Goal: Information Seeking & Learning: Find specific fact

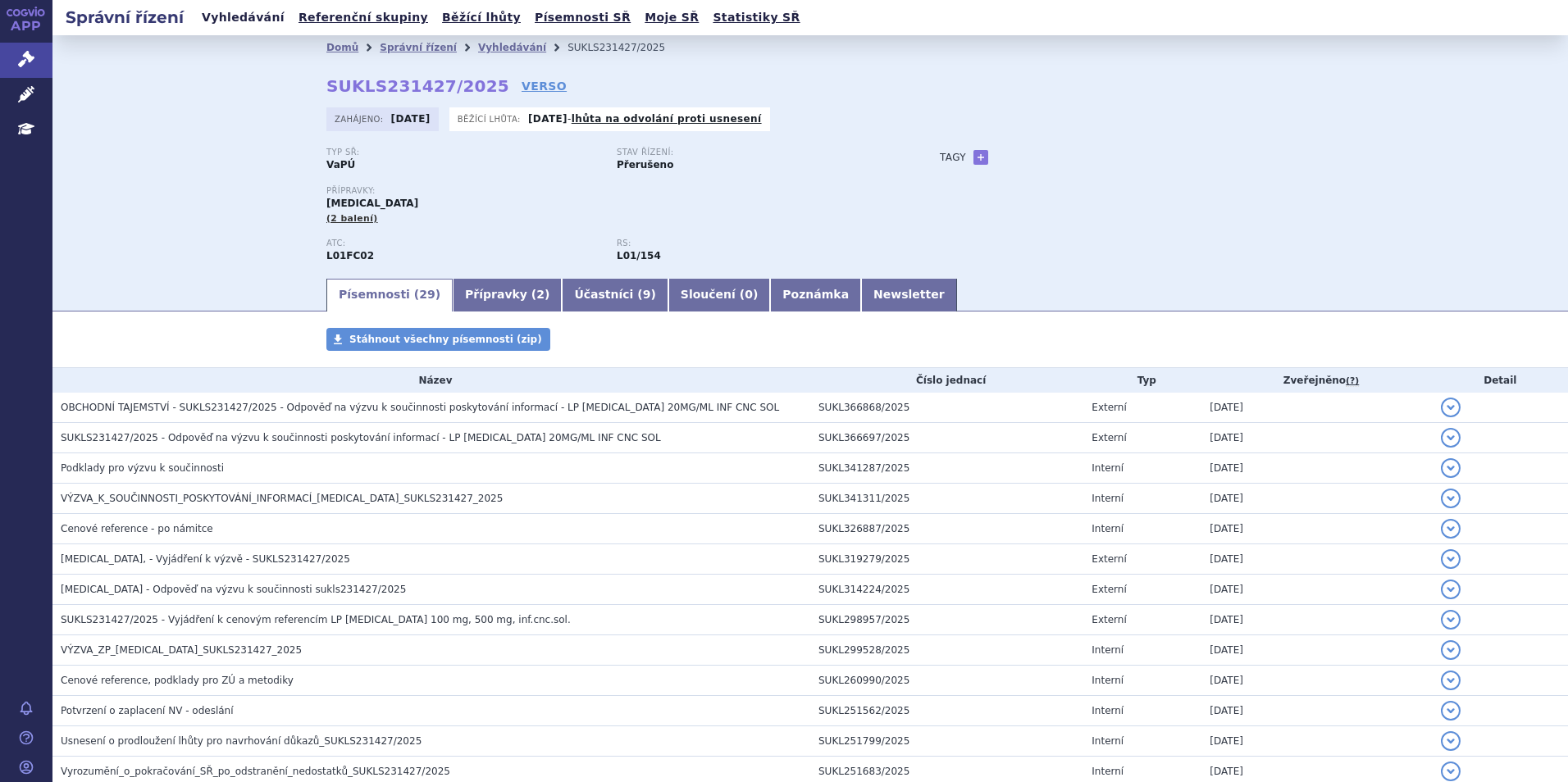
click at [245, 21] on link "Vyhledávání" at bounding box center [243, 17] width 92 height 22
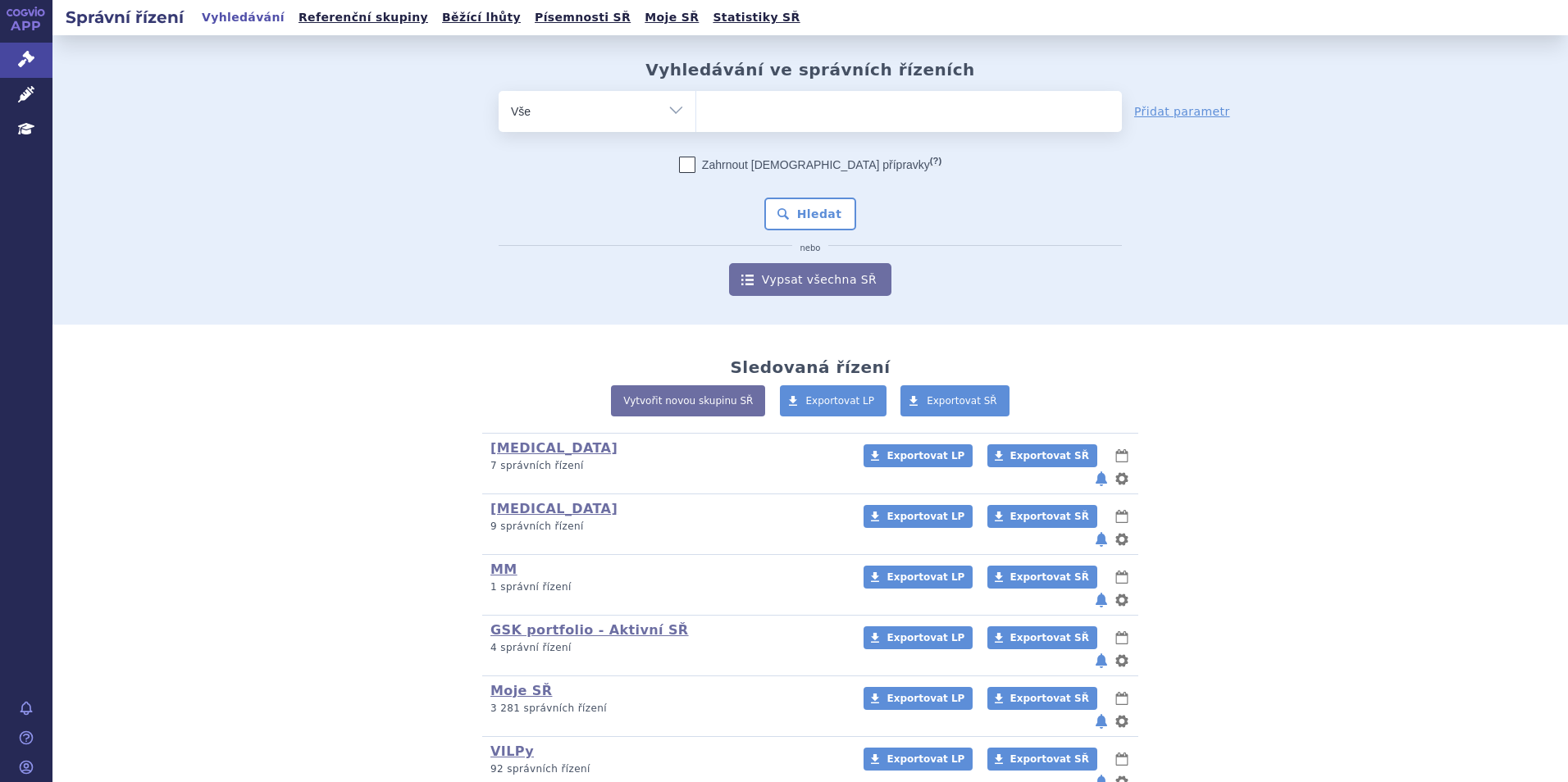
click at [821, 117] on ul at bounding box center [909, 108] width 426 height 35
click at [696, 117] on select at bounding box center [695, 111] width 1 height 41
type input "sa"
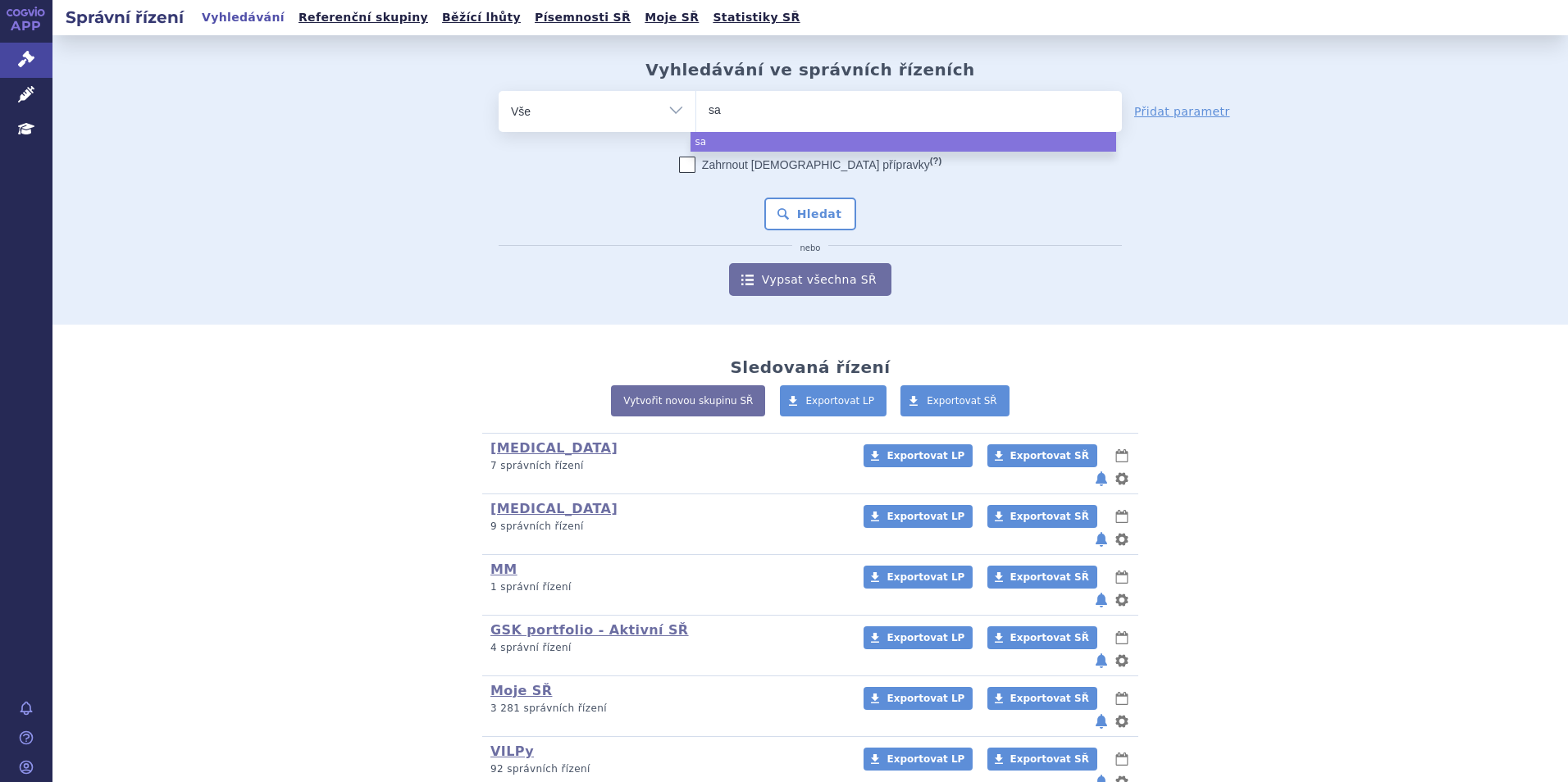
type input "sar"
type input "sarc"
type input "sarcl"
type input "[MEDICAL_DATA]"
select select "[MEDICAL_DATA]"
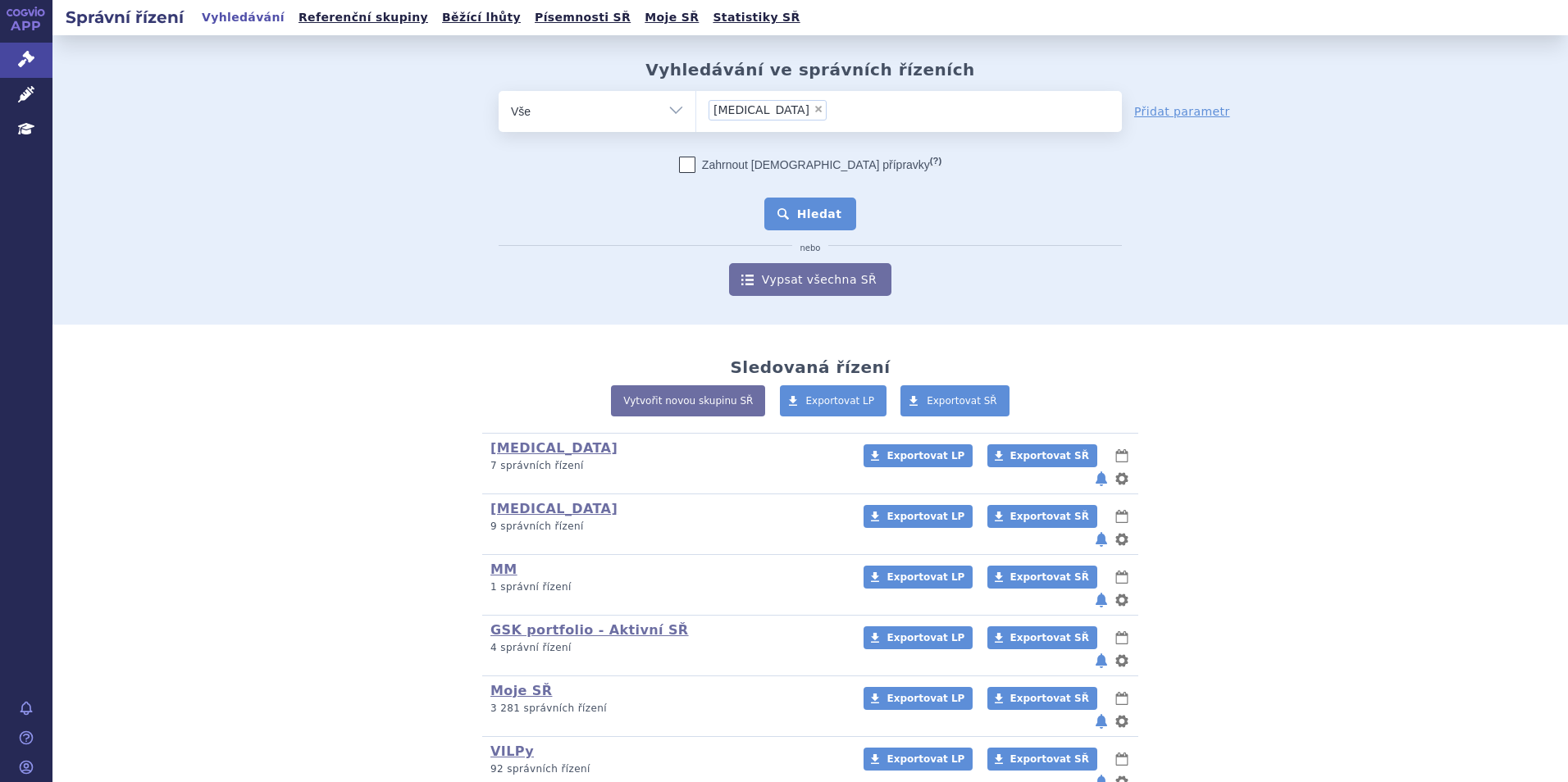
click at [803, 201] on button "Hledat" at bounding box center [810, 214] width 92 height 33
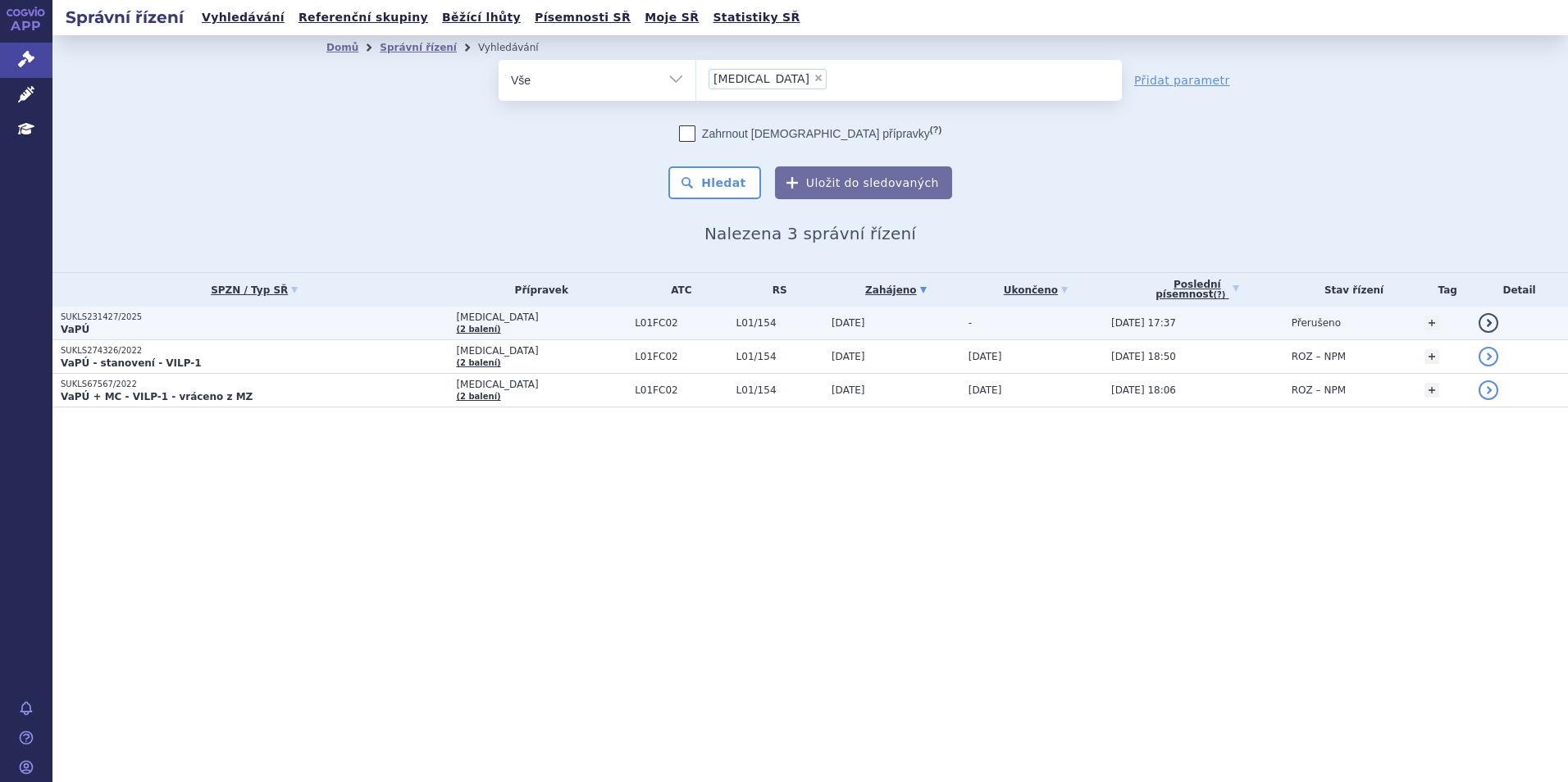
click at [299, 329] on p "VaPÚ" at bounding box center [254, 329] width 387 height 13
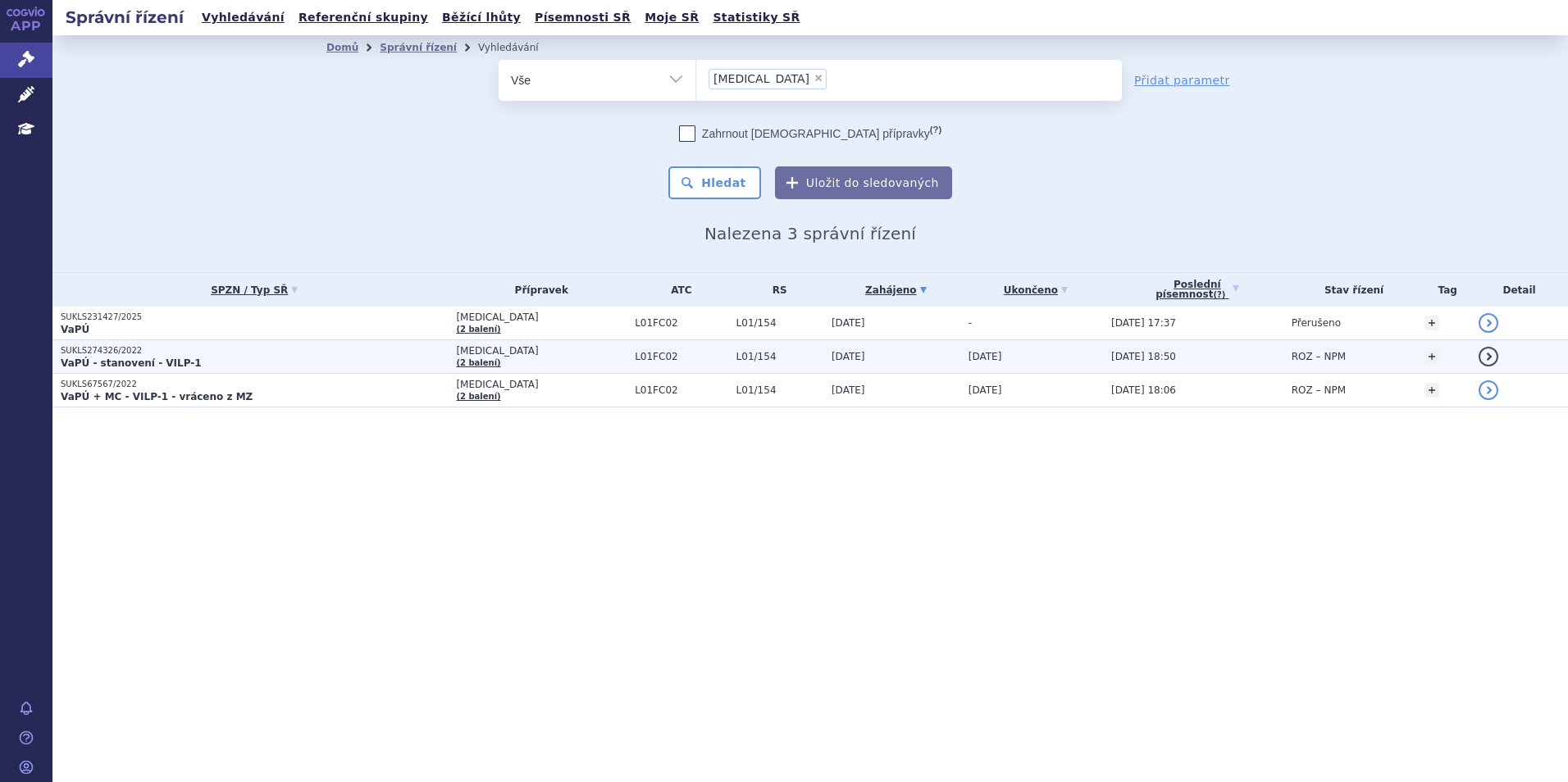
click at [348, 354] on p "SUKLS274326/2022" at bounding box center [254, 350] width 387 height 11
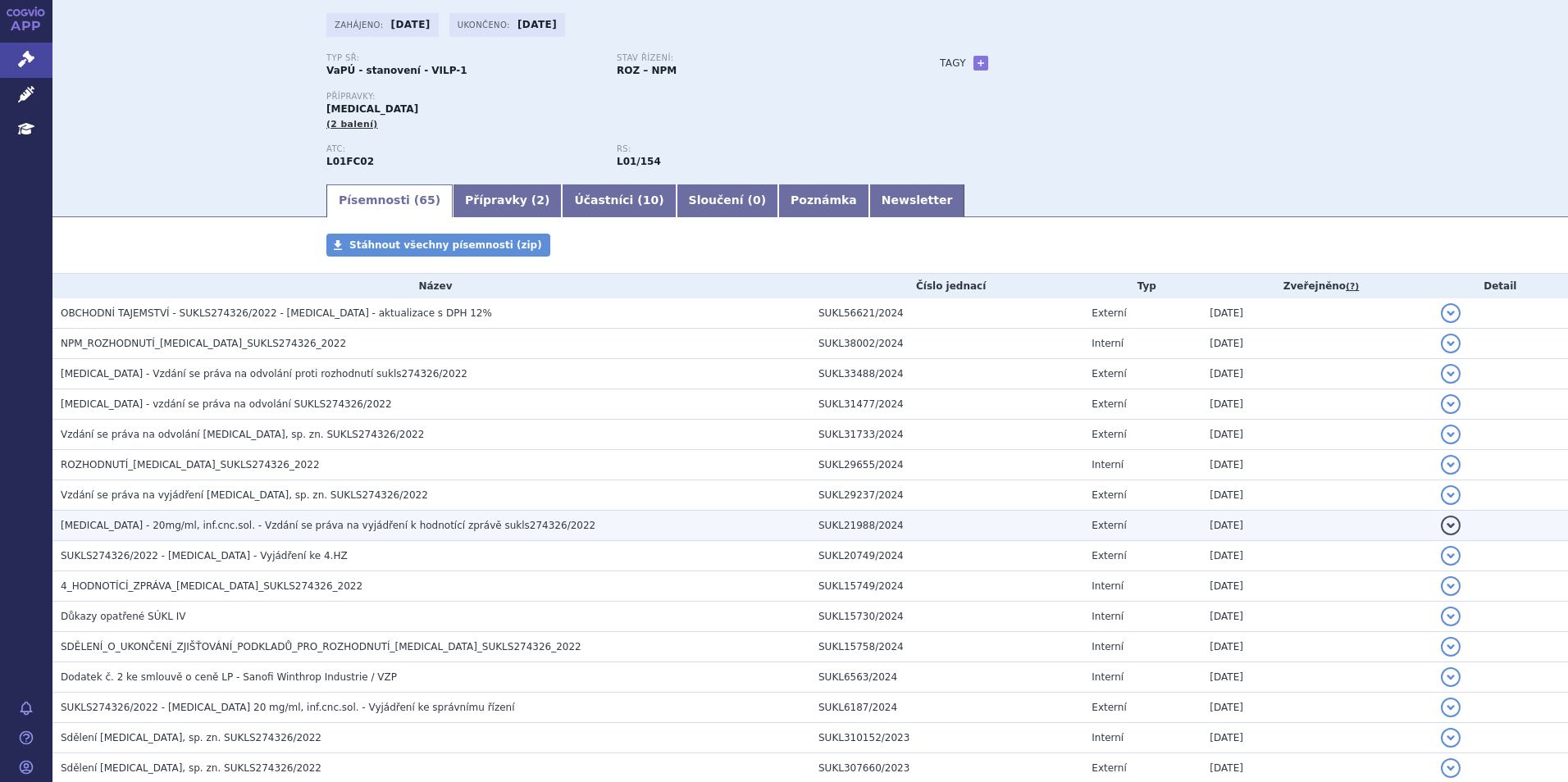
scroll to position [82, 0]
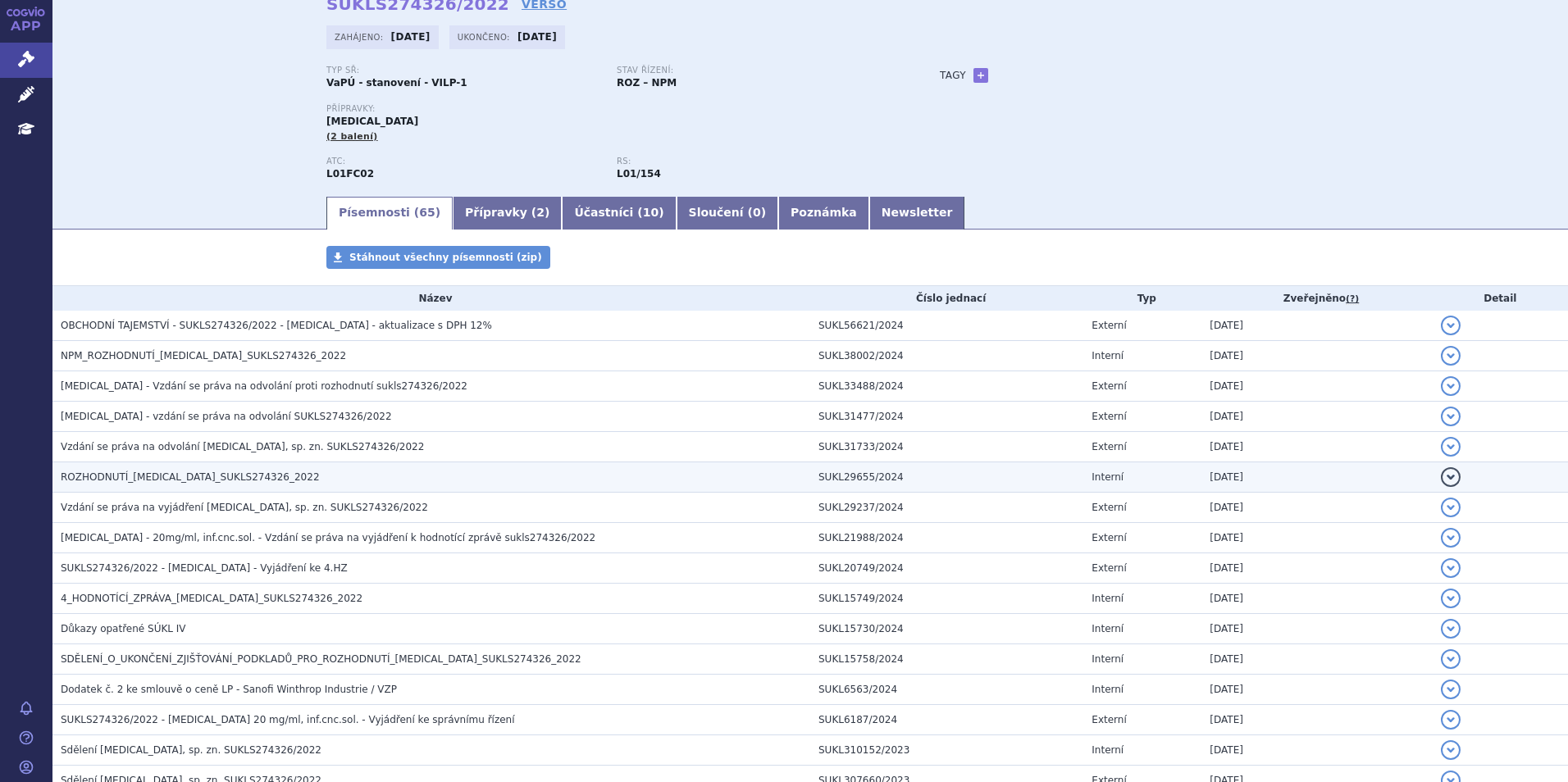
click at [216, 481] on span "ROZHODNUTÍ_SARCLISA_SUKLS274326_2022" at bounding box center [190, 476] width 259 height 11
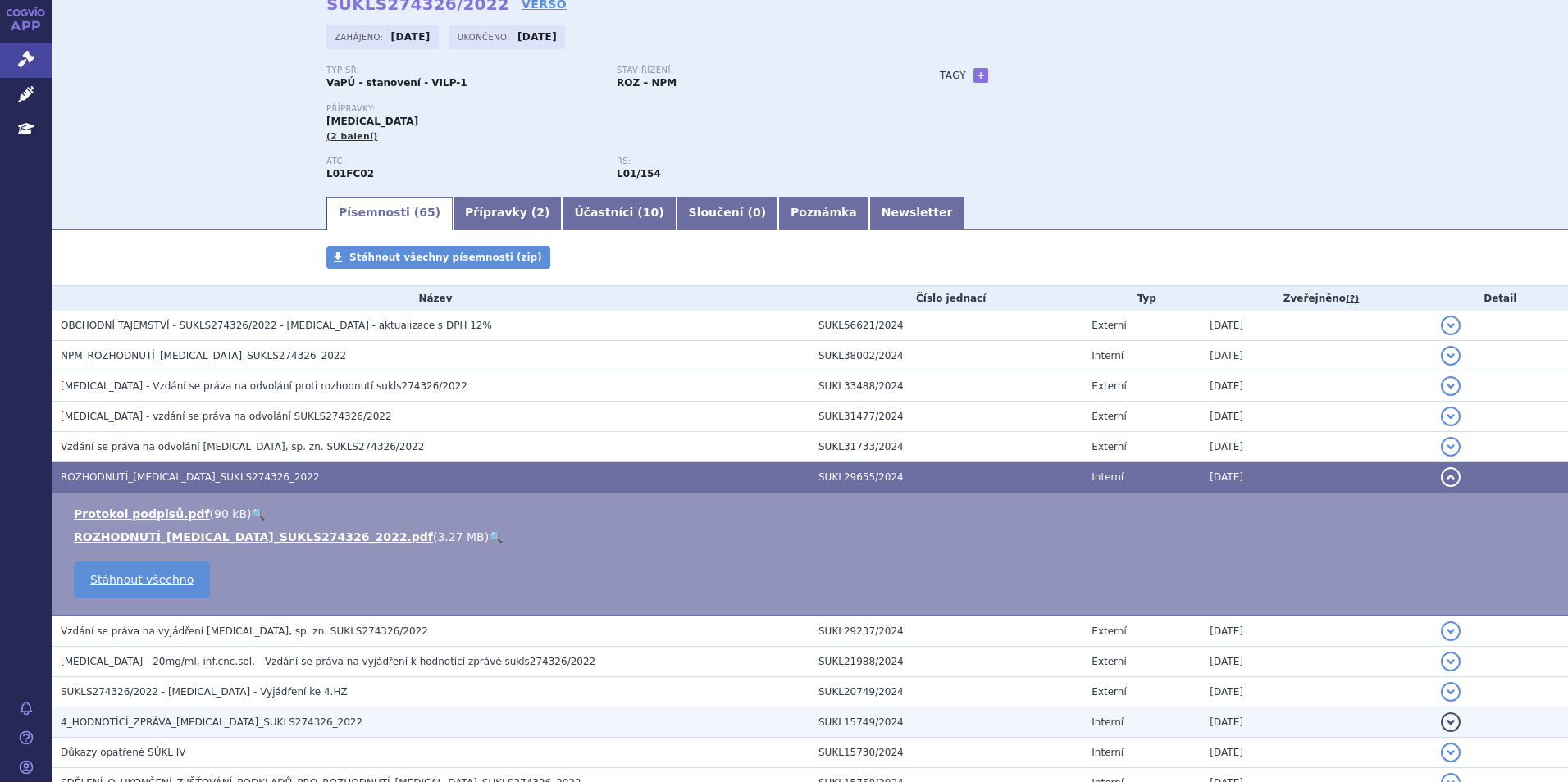
click at [149, 722] on span "4_HODNOTÍCÍ_ZPRÁVA_SARCLISA_SUKLS274326_2022" at bounding box center [212, 722] width 301 height 11
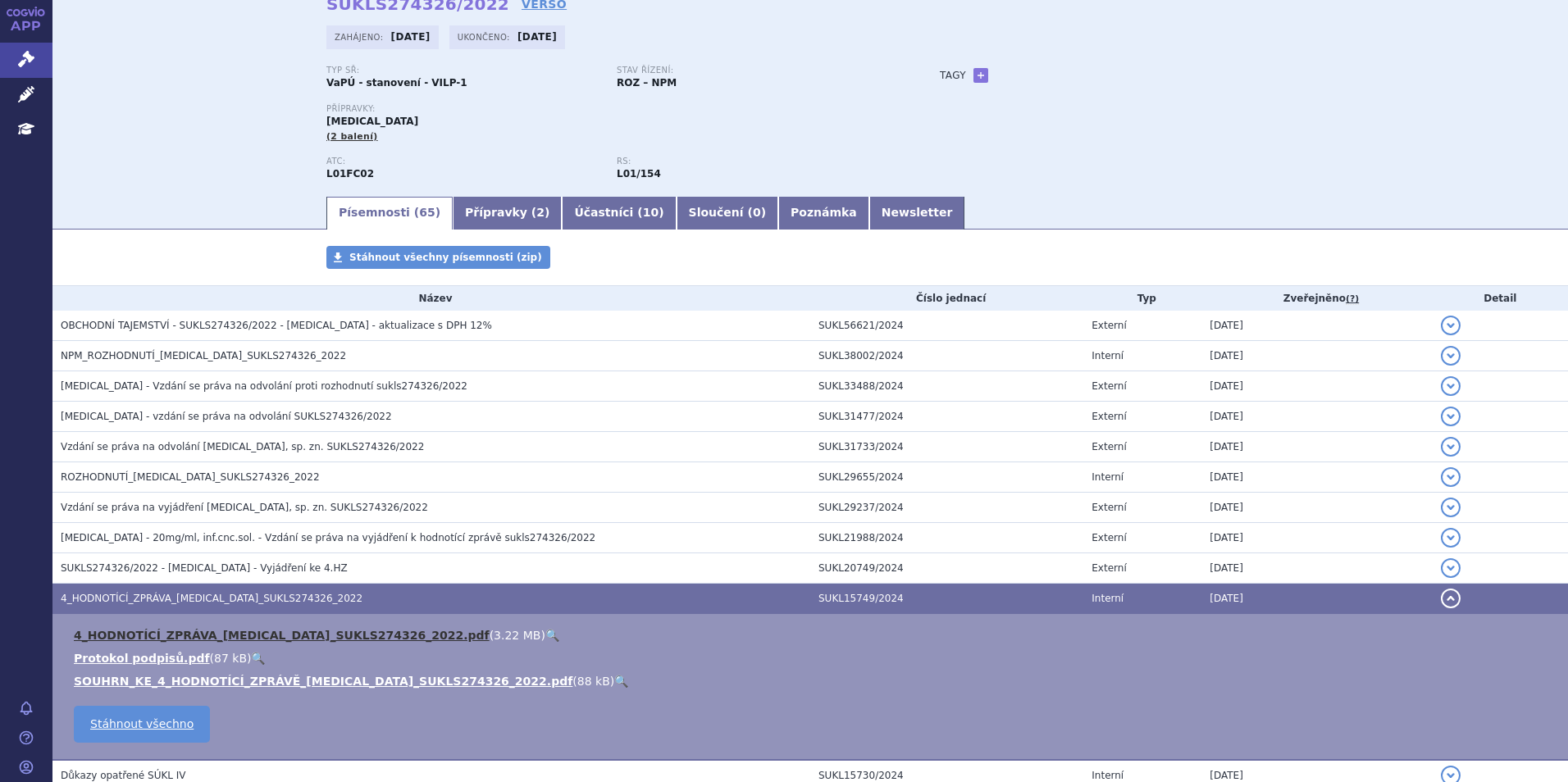
click at [172, 637] on link "4_HODNOTÍCÍ_ZPRÁVA_SARCLISA_SUKLS274326_2022.pdf" at bounding box center [281, 635] width 416 height 13
